Goal: Task Accomplishment & Management: Manage account settings

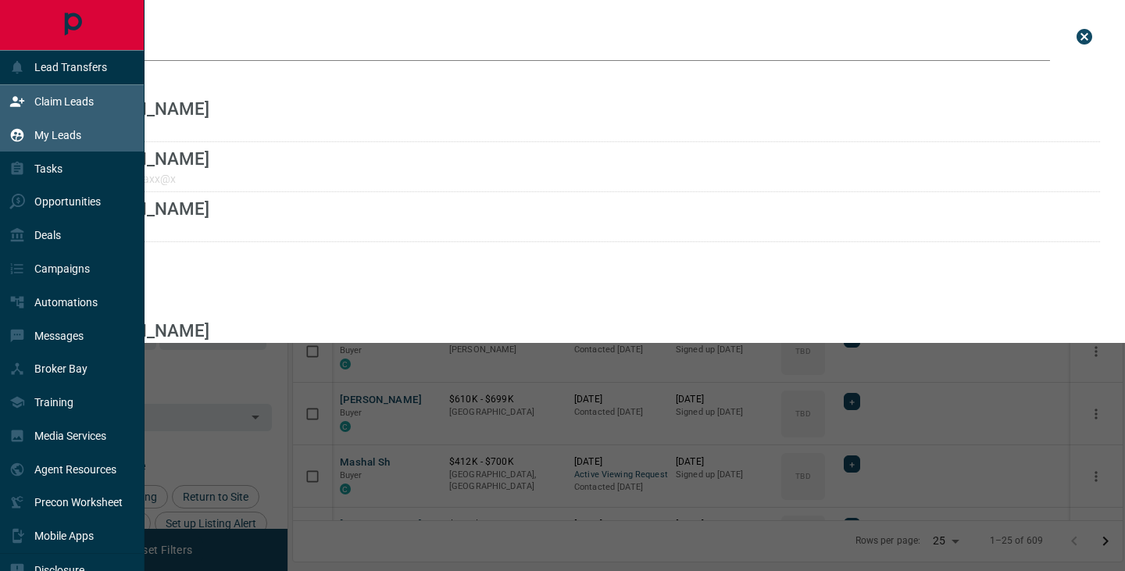
scroll to position [431, 829]
click at [67, 111] on div "Claim Leads" at bounding box center [51, 102] width 84 height 26
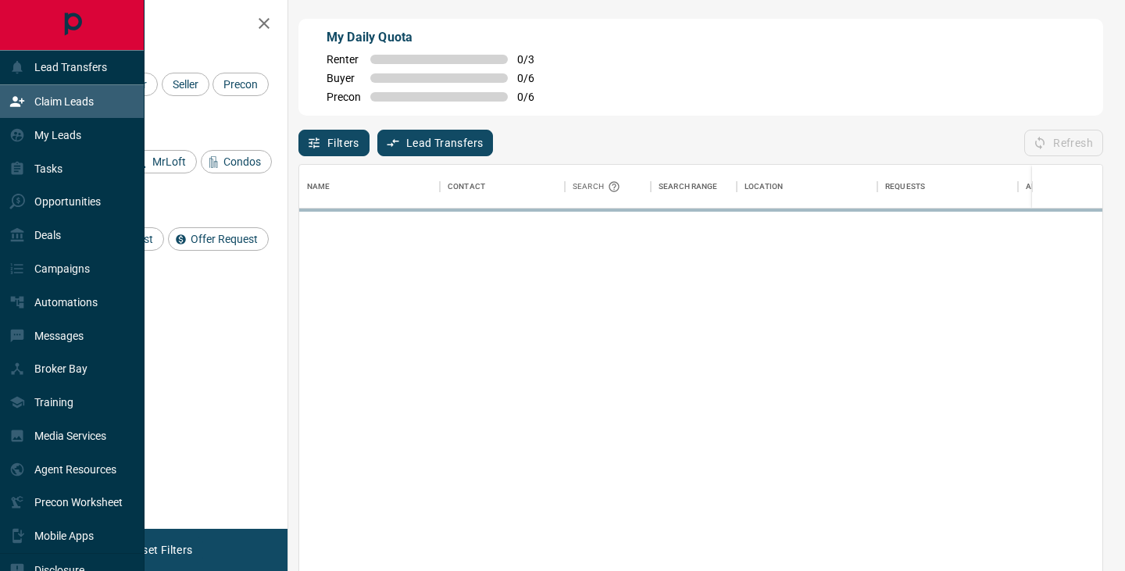
scroll to position [431, 803]
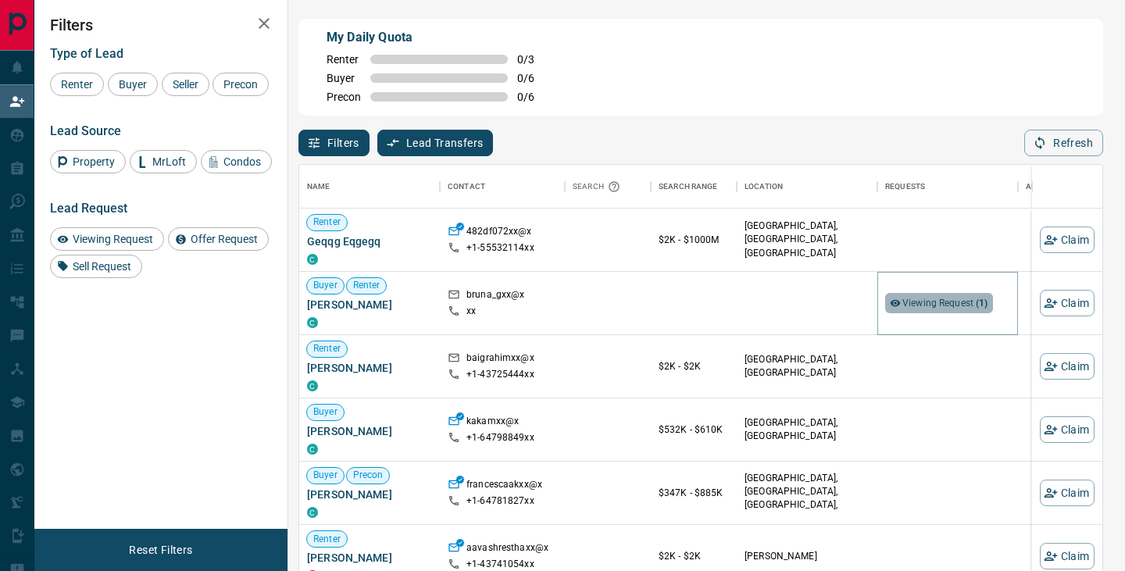
click at [942, 296] on span "Viewing Request ( 1 )" at bounding box center [945, 303] width 86 height 16
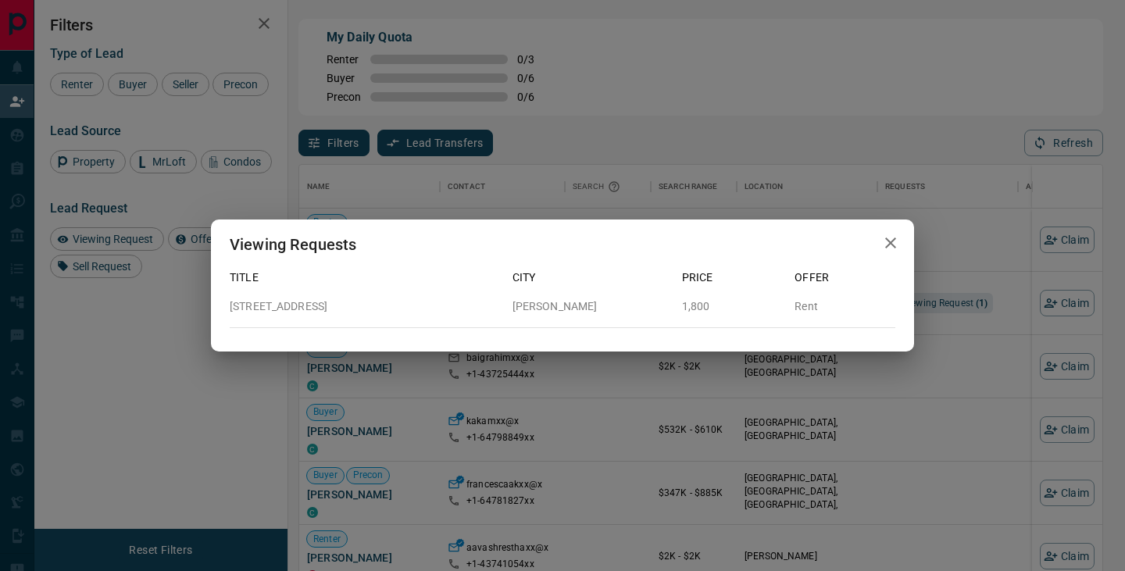
click at [942, 303] on div "Viewing Requests Title City Price Offer [STREET_ADDRESS][PERSON_NAME] Rent" at bounding box center [562, 285] width 1125 height 571
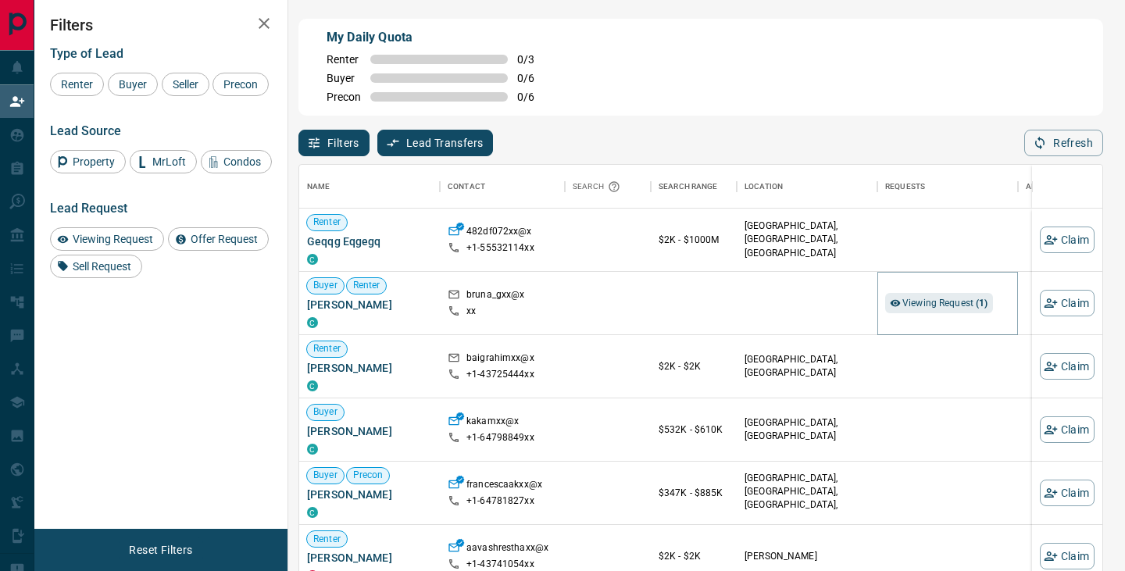
scroll to position [53, 0]
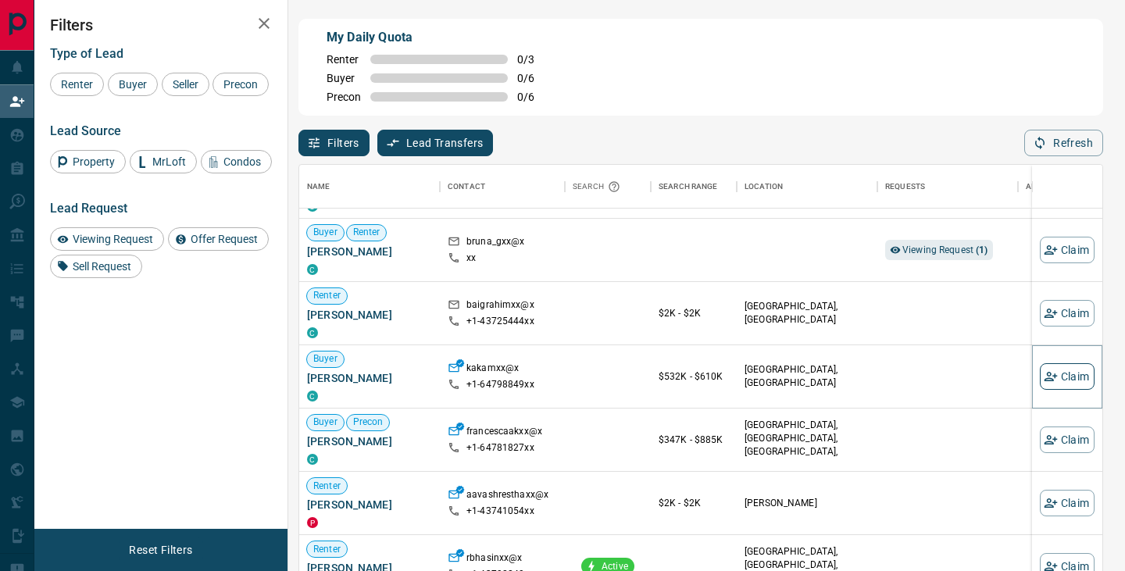
click at [1065, 376] on button "Claim" at bounding box center [1067, 376] width 55 height 27
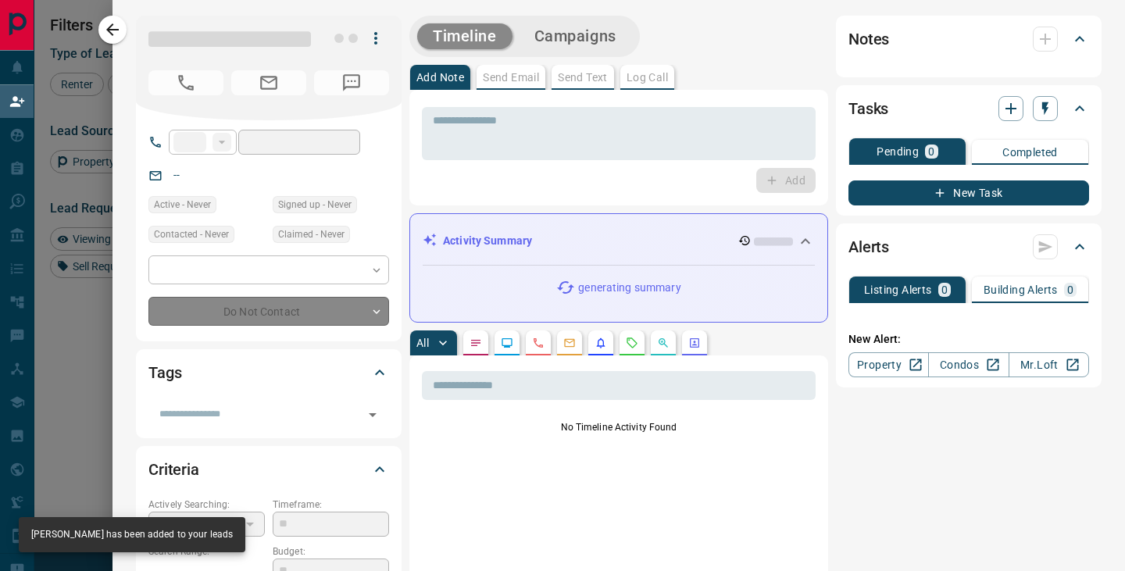
type input "**"
type input "**********"
type input "**"
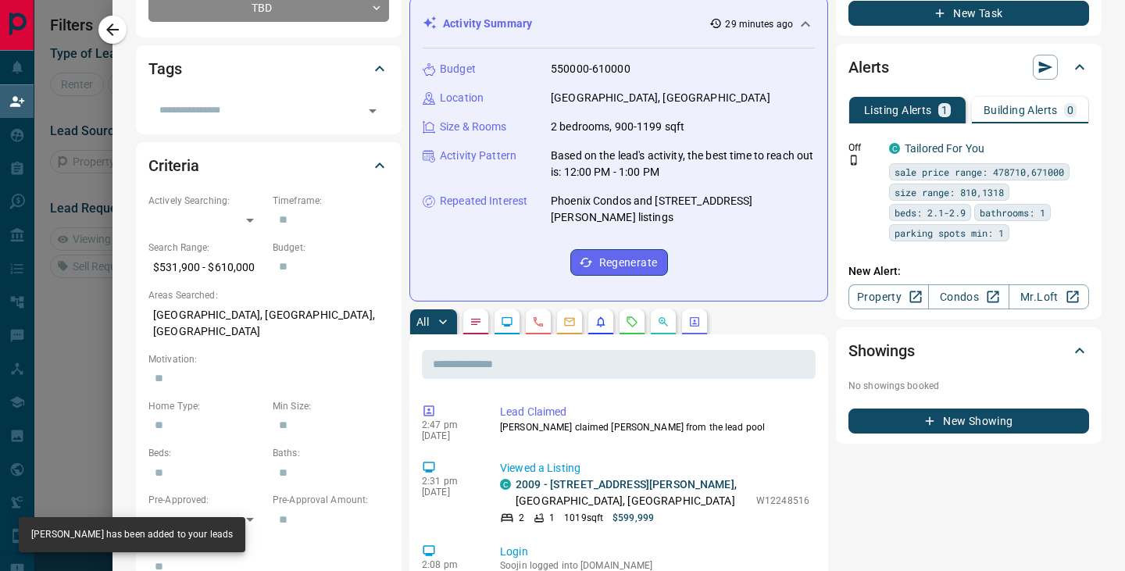
scroll to position [106, 803]
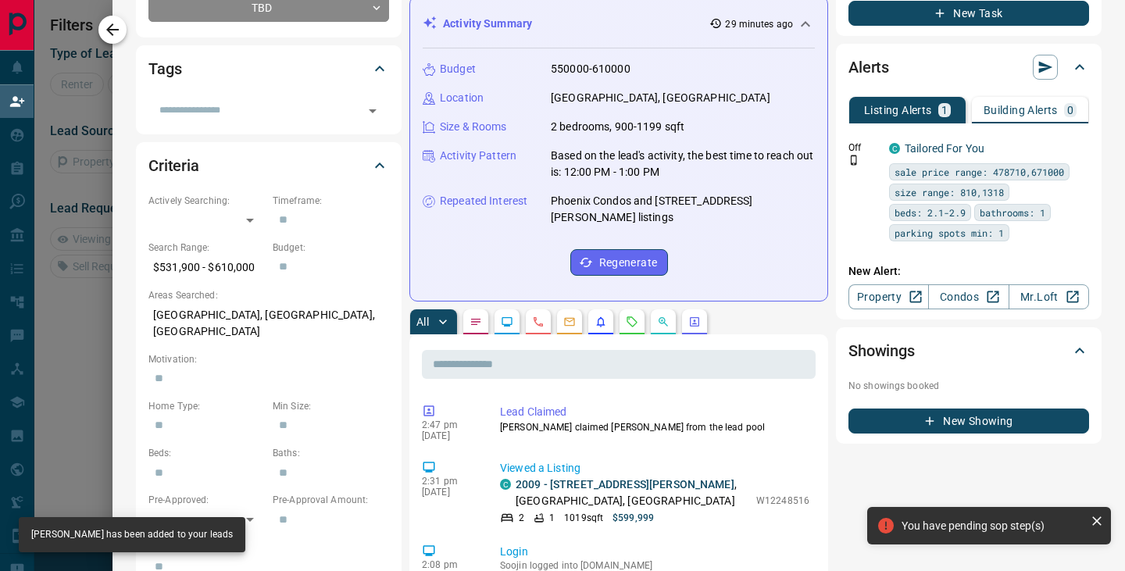
click at [116, 33] on icon "button" at bounding box center [112, 29] width 19 height 19
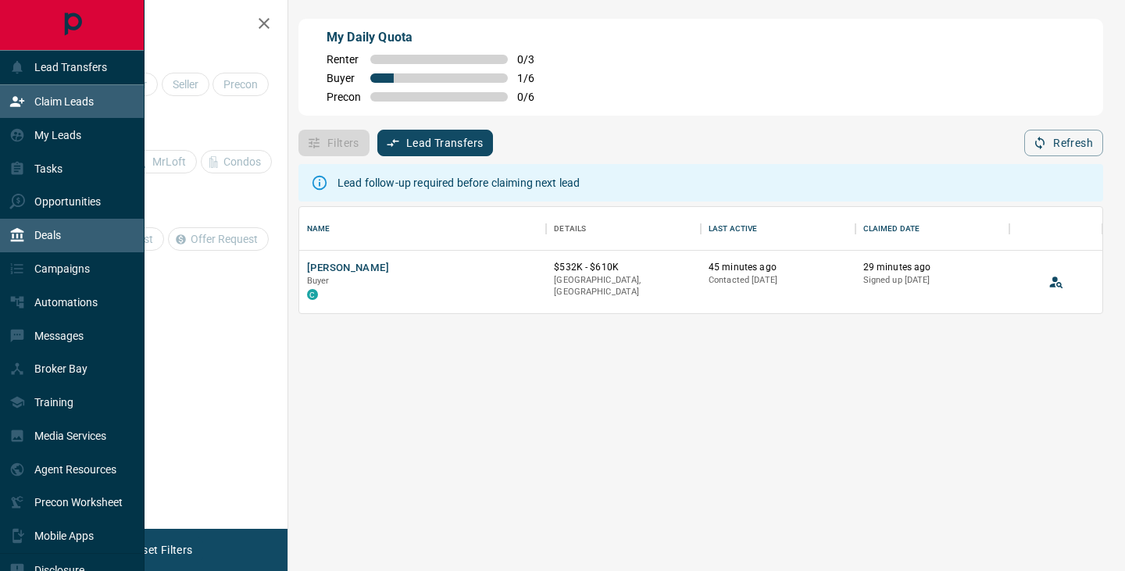
click at [94, 240] on div "Deals" at bounding box center [72, 236] width 144 height 34
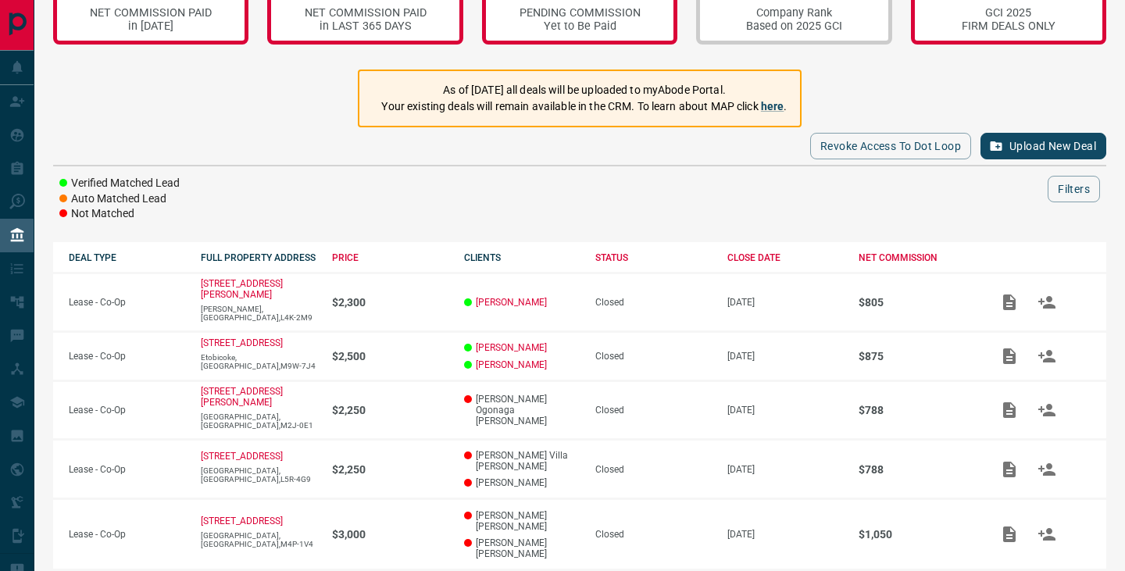
scroll to position [70, 0]
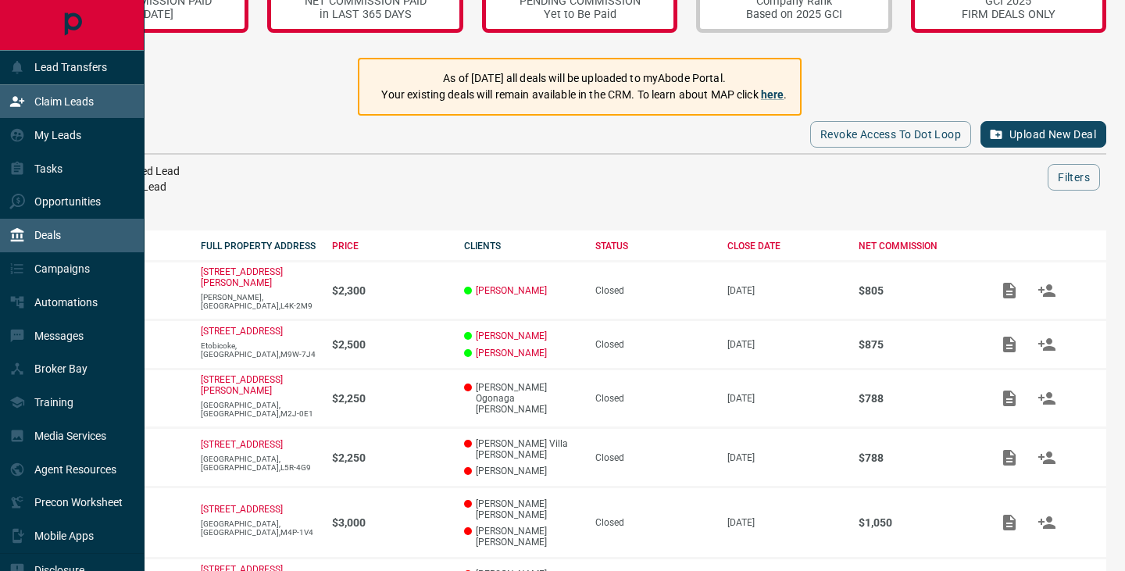
click at [46, 105] on p "Claim Leads" at bounding box center [63, 101] width 59 height 12
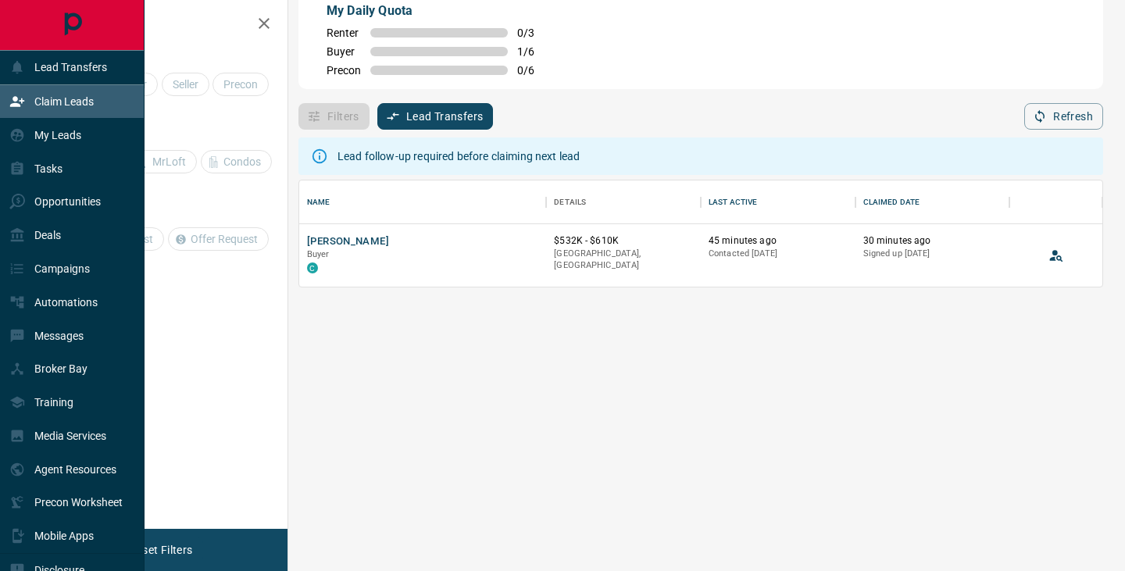
scroll to position [106, 803]
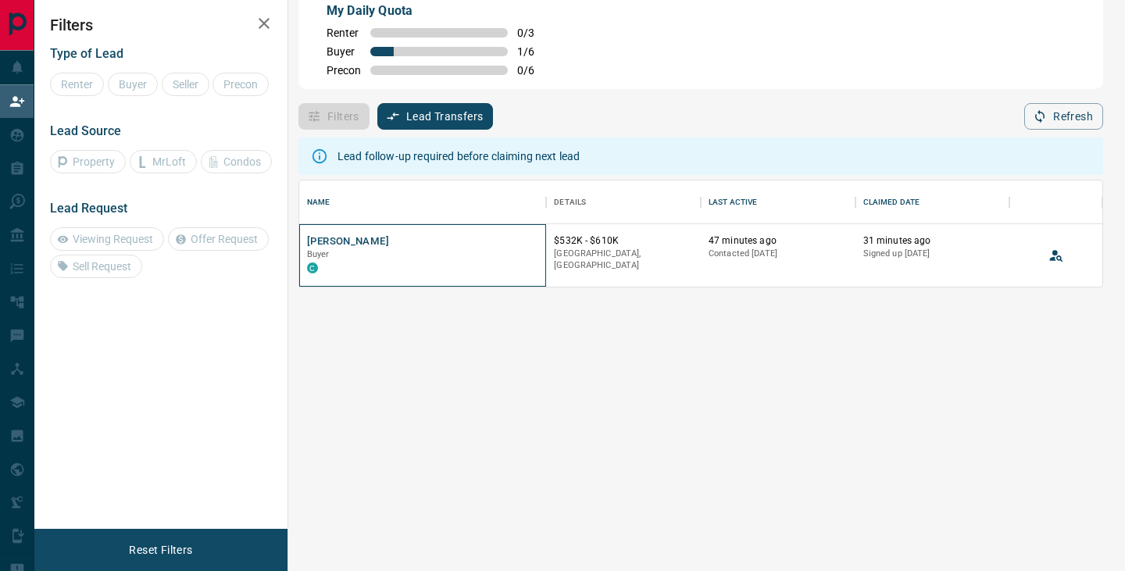
click at [325, 230] on div "[PERSON_NAME] Buyer C" at bounding box center [422, 255] width 247 height 62
click at [331, 239] on button "[PERSON_NAME]" at bounding box center [348, 241] width 82 height 15
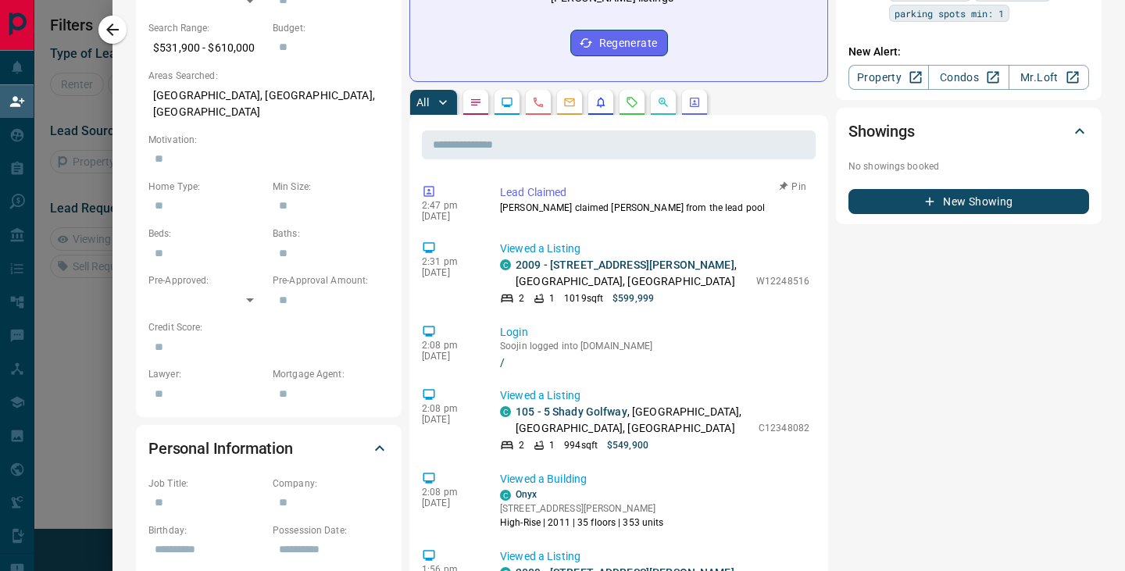
scroll to position [0, 0]
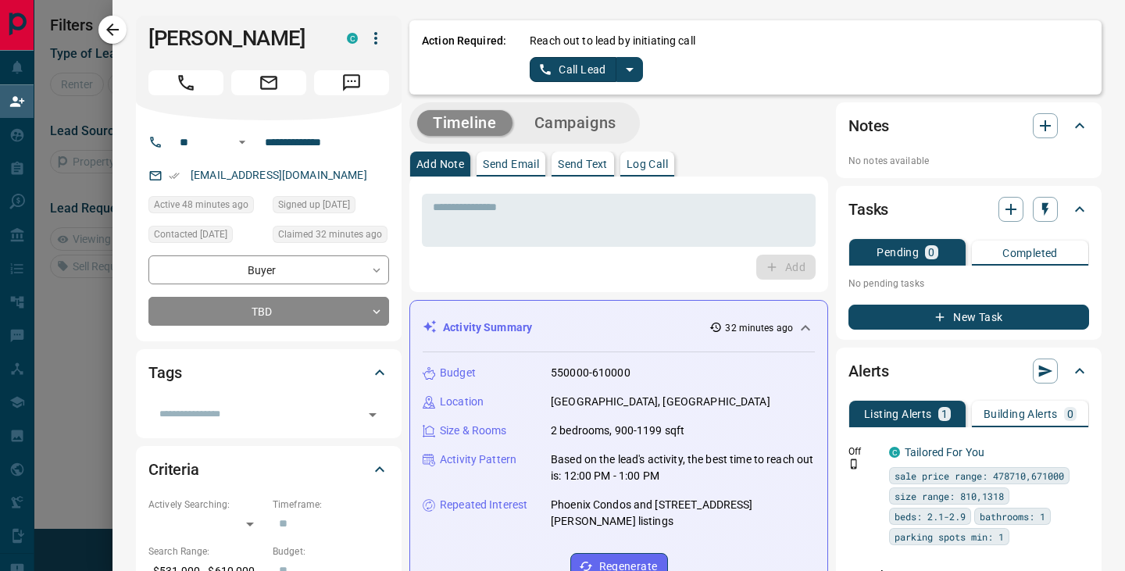
click at [629, 76] on icon "split button" at bounding box center [629, 69] width 19 height 19
click at [589, 118] on li "Log Manual Call" at bounding box center [585, 123] width 95 height 23
click at [571, 76] on button "Log Manual Call" at bounding box center [581, 69] width 103 height 25
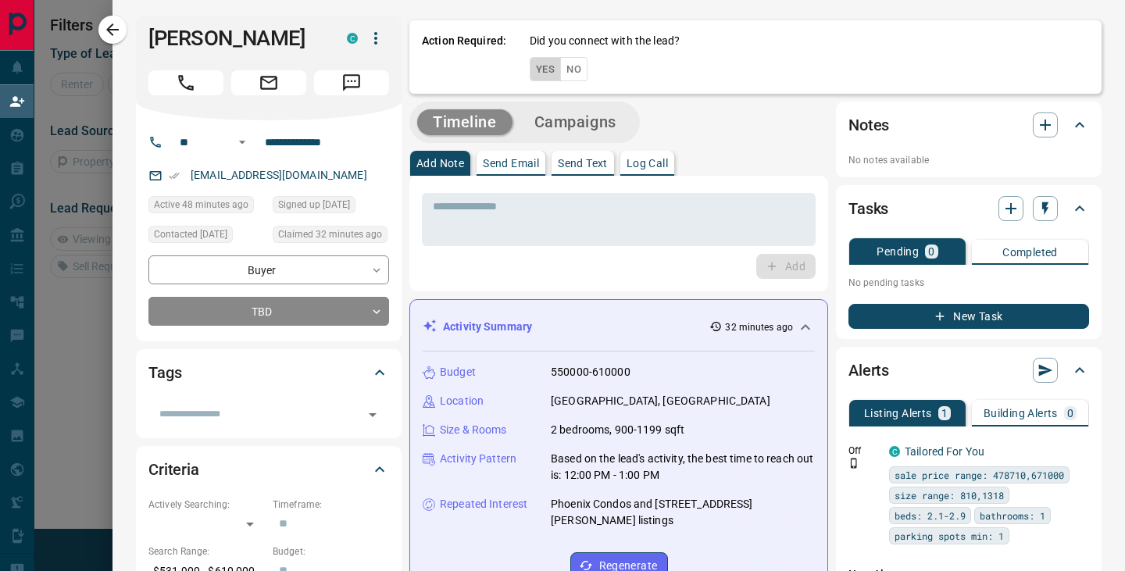
click at [548, 71] on button "Yes" at bounding box center [545, 69] width 31 height 24
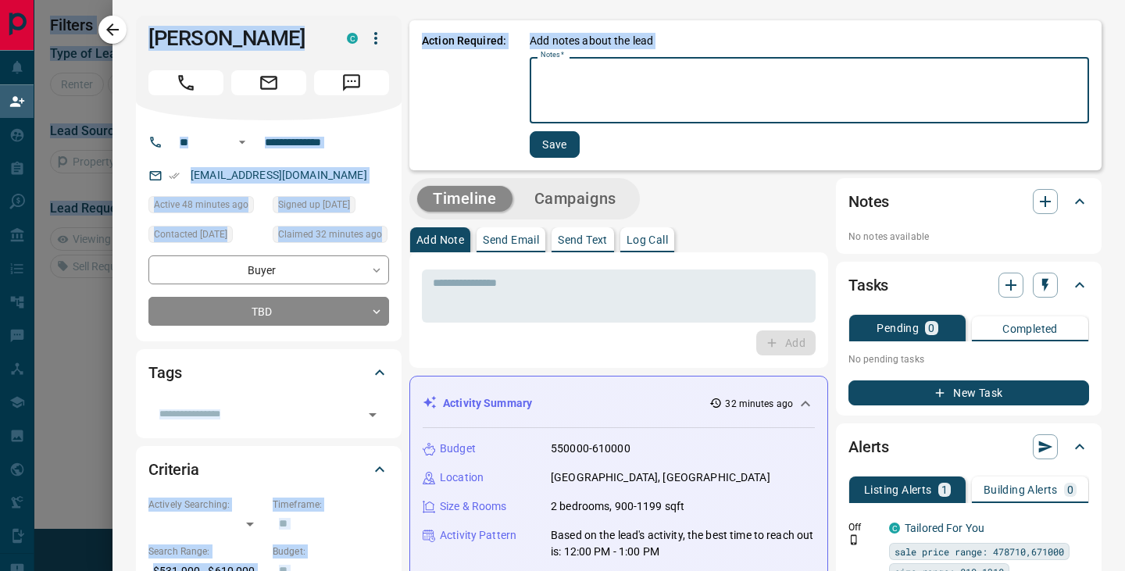
click at [551, 84] on textarea "Notes   *" at bounding box center [808, 90] width 537 height 53
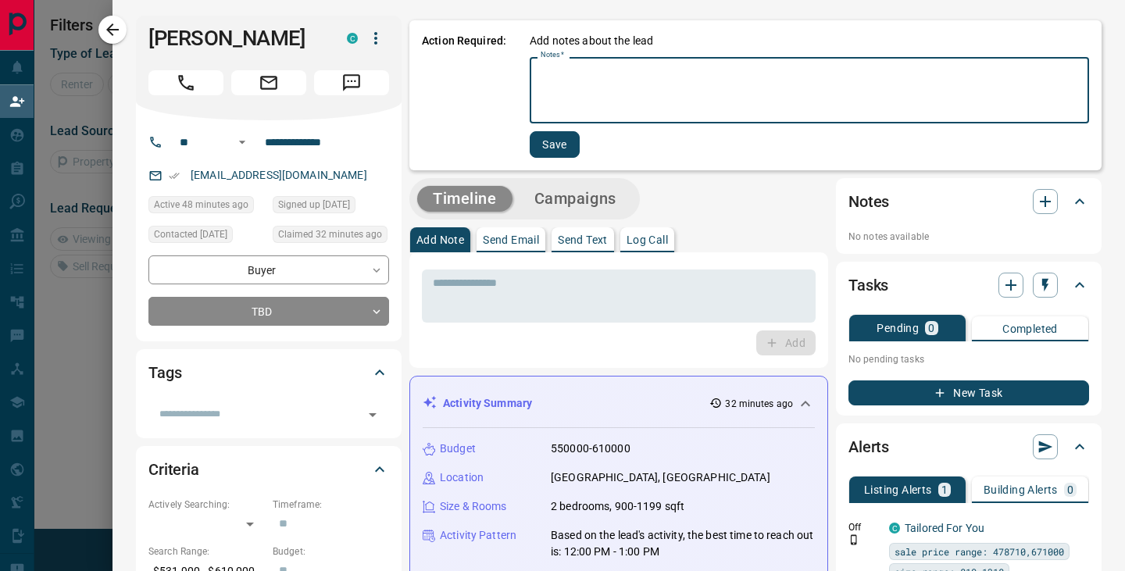
click at [551, 84] on textarea "Notes   *" at bounding box center [808, 90] width 537 height 53
type textarea "**********"
click at [558, 152] on button "Save" at bounding box center [553, 144] width 50 height 27
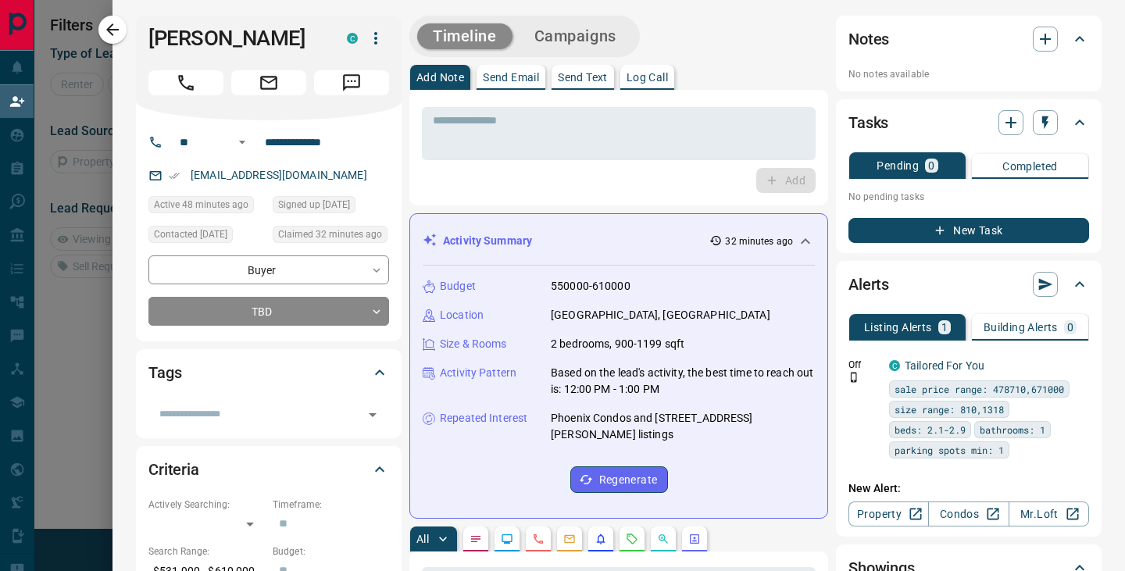
drag, startPoint x: 112, startPoint y: 32, endPoint x: 188, endPoint y: 59, distance: 80.5
click at [112, 33] on icon "button" at bounding box center [112, 29] width 19 height 19
